Goal: Find specific page/section: Find specific page/section

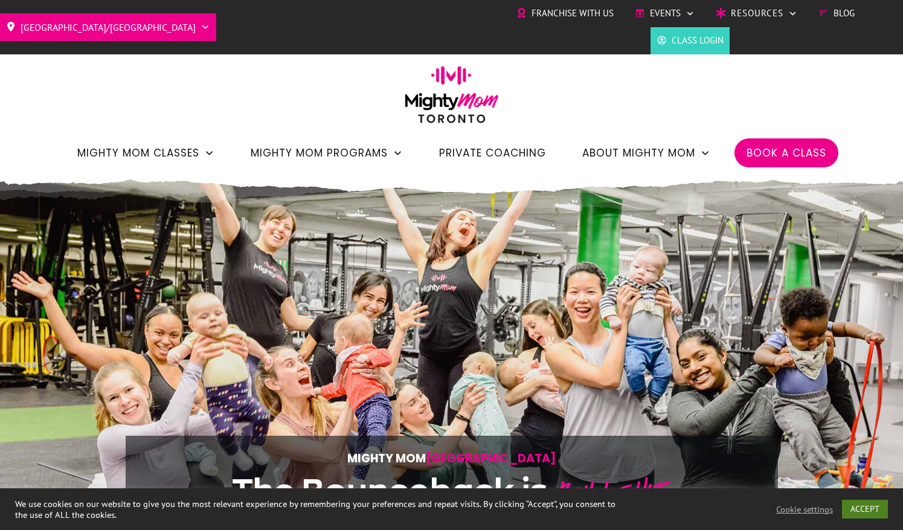
click at [874, 509] on link "ACCEPT" at bounding box center [865, 509] width 46 height 19
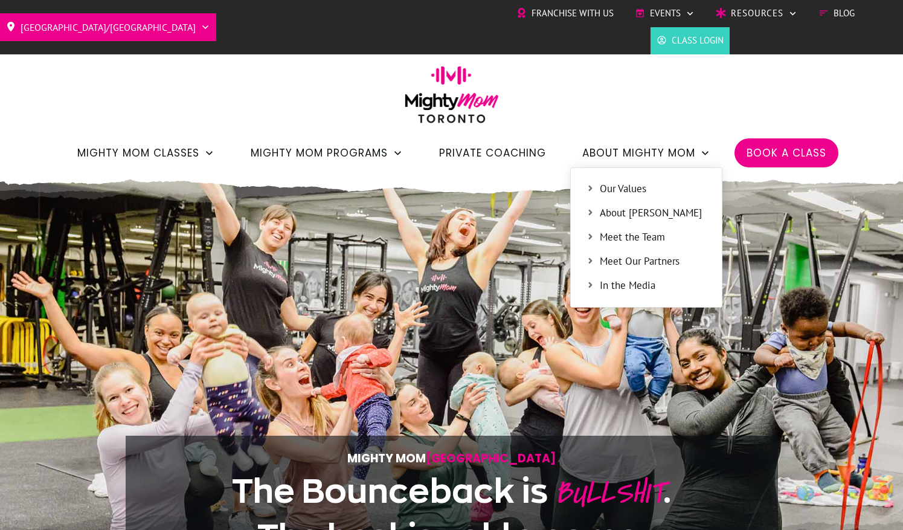
click at [638, 236] on span "Meet the Team" at bounding box center [653, 238] width 107 height 16
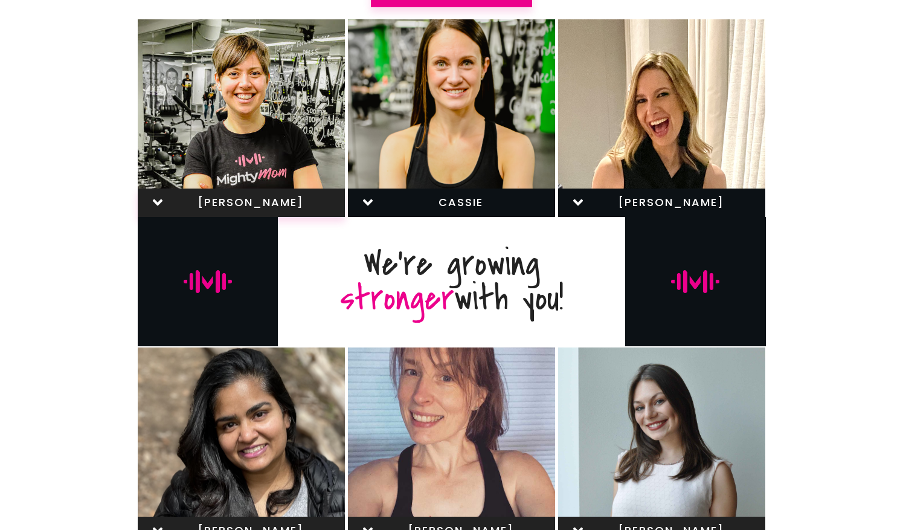
scroll to position [539, 0]
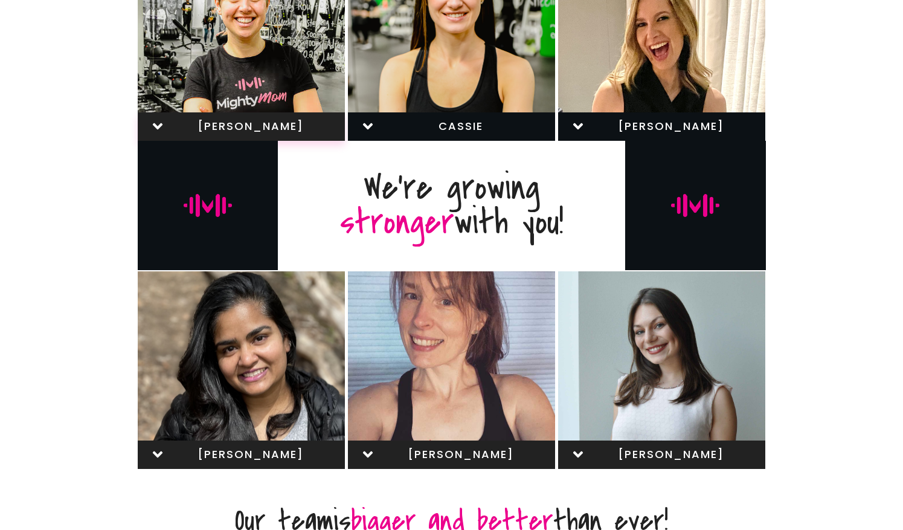
click at [469, 373] on div "[PERSON_NAME]" at bounding box center [451, 370] width 207 height 198
click at [369, 456] on icon at bounding box center [368, 454] width 16 height 16
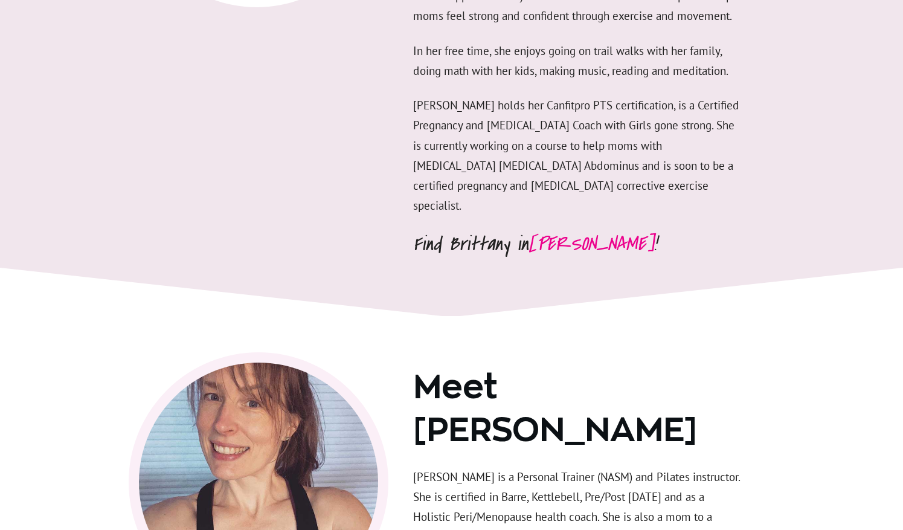
scroll to position [3949, 0]
